Goal: Check status: Check status

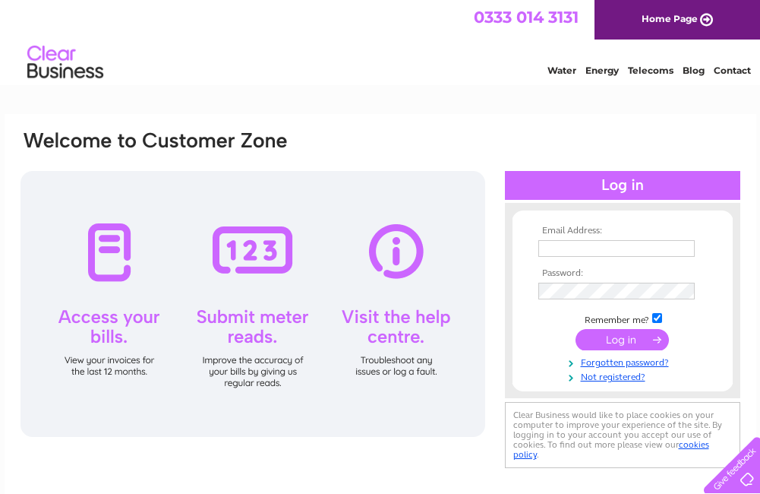
type input "sales@creationaquatics.co.uk"
click at [645, 339] on input "submit" at bounding box center [622, 339] width 93 height 21
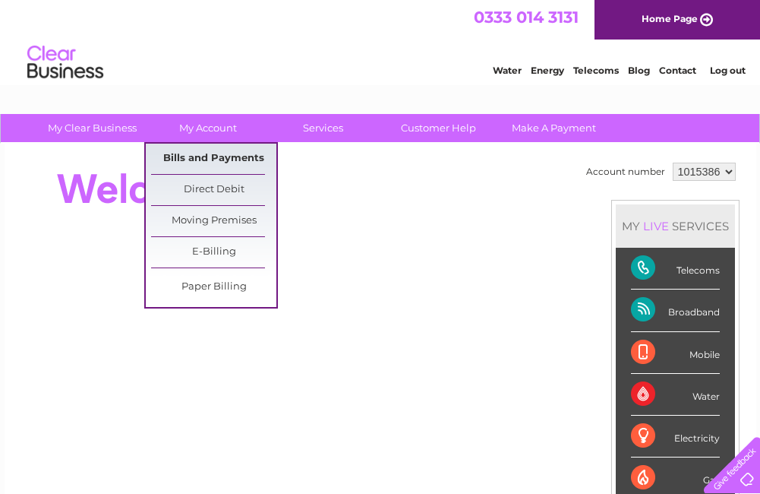
click at [212, 149] on link "Bills and Payments" at bounding box center [213, 159] width 125 height 30
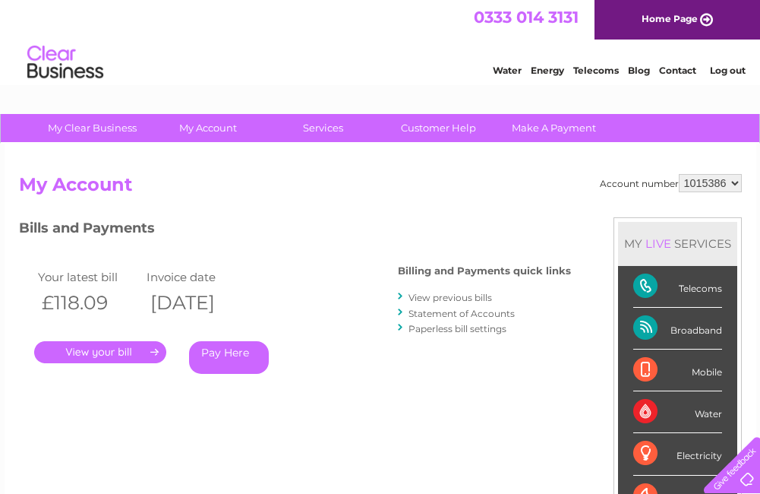
click at [448, 298] on link "View previous bills" at bounding box center [451, 297] width 84 height 11
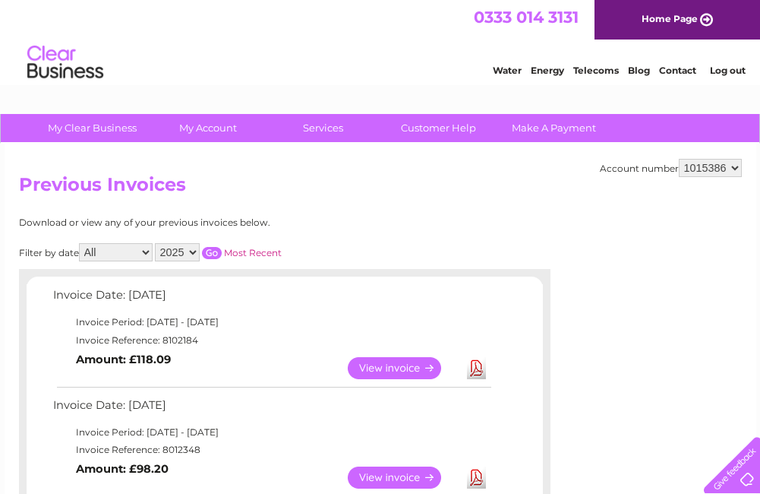
click at [97, 253] on select "All January February March April May June July August September October Novembe…" at bounding box center [116, 252] width 74 height 18
select select "10"
click at [80, 243] on select "All January February March April May June July August September October Novembe…" at bounding box center [116, 252] width 74 height 18
click at [235, 253] on link "Most Recent" at bounding box center [253, 252] width 58 height 11
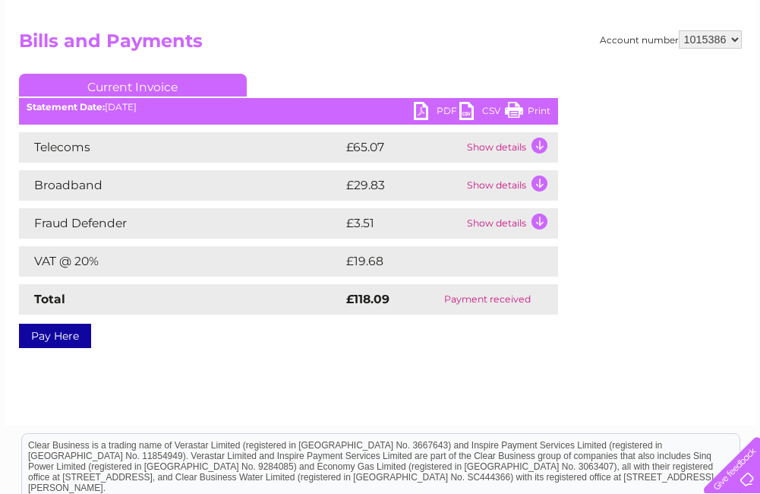
scroll to position [152, 0]
